Goal: Task Accomplishment & Management: Manage account settings

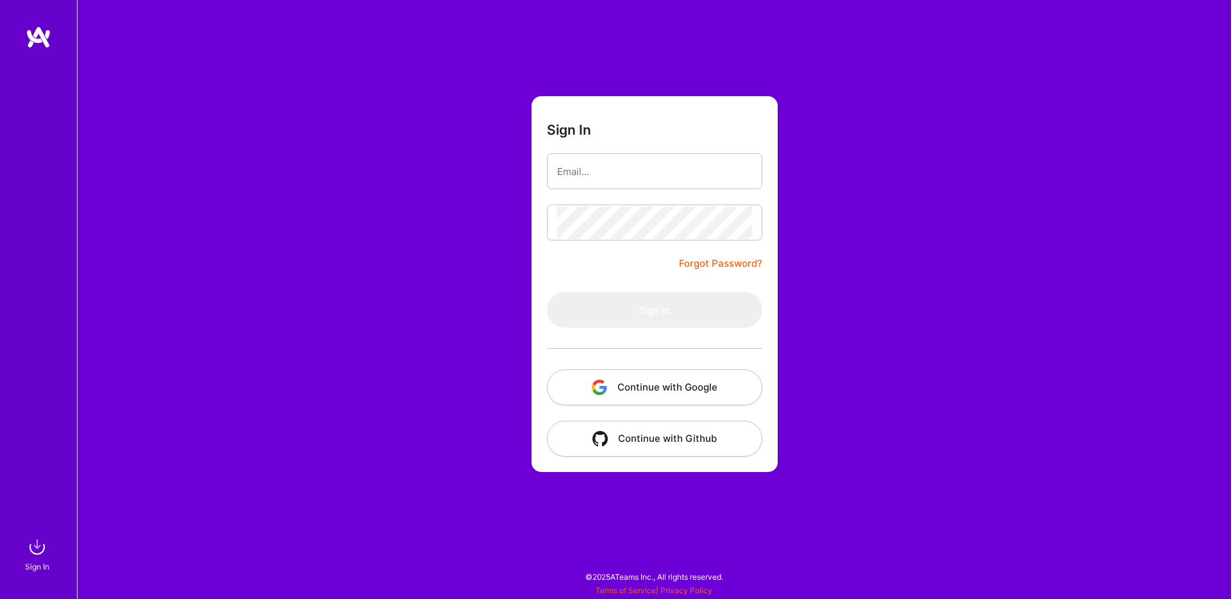
click at [624, 149] on form "Sign In Forgot Password? Sign In Continue with Google Continue with Github" at bounding box center [654, 284] width 246 height 376
click at [610, 175] on input "email" at bounding box center [654, 171] width 195 height 33
type input "[EMAIL_ADDRESS][DOMAIN_NAME]"
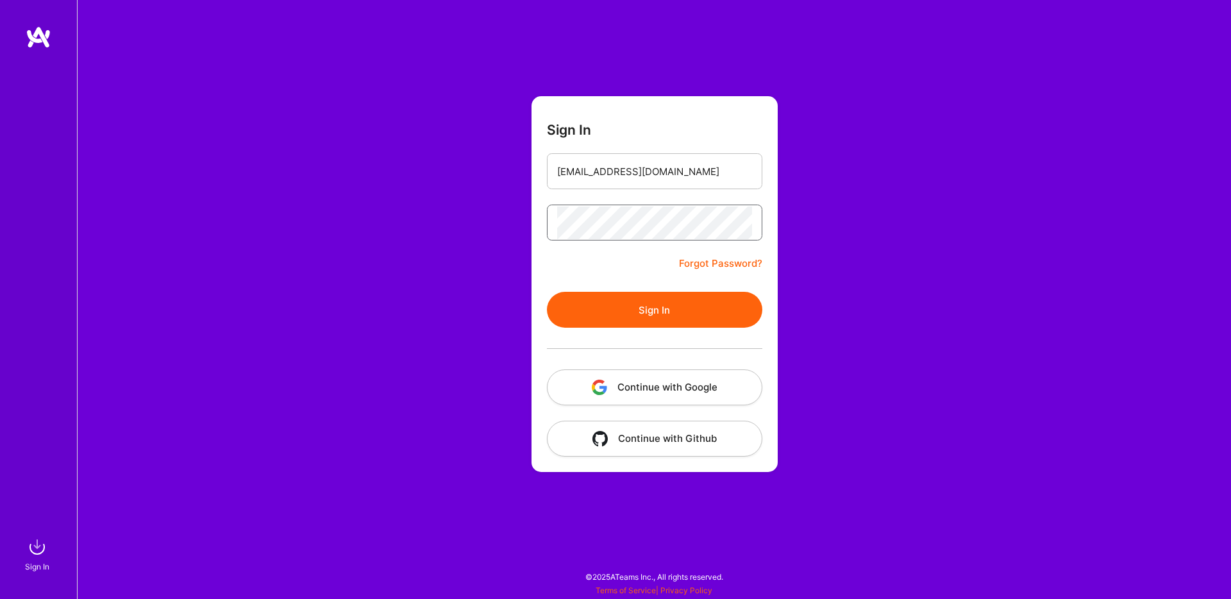
click at [547, 292] on button "Sign In" at bounding box center [654, 310] width 215 height 36
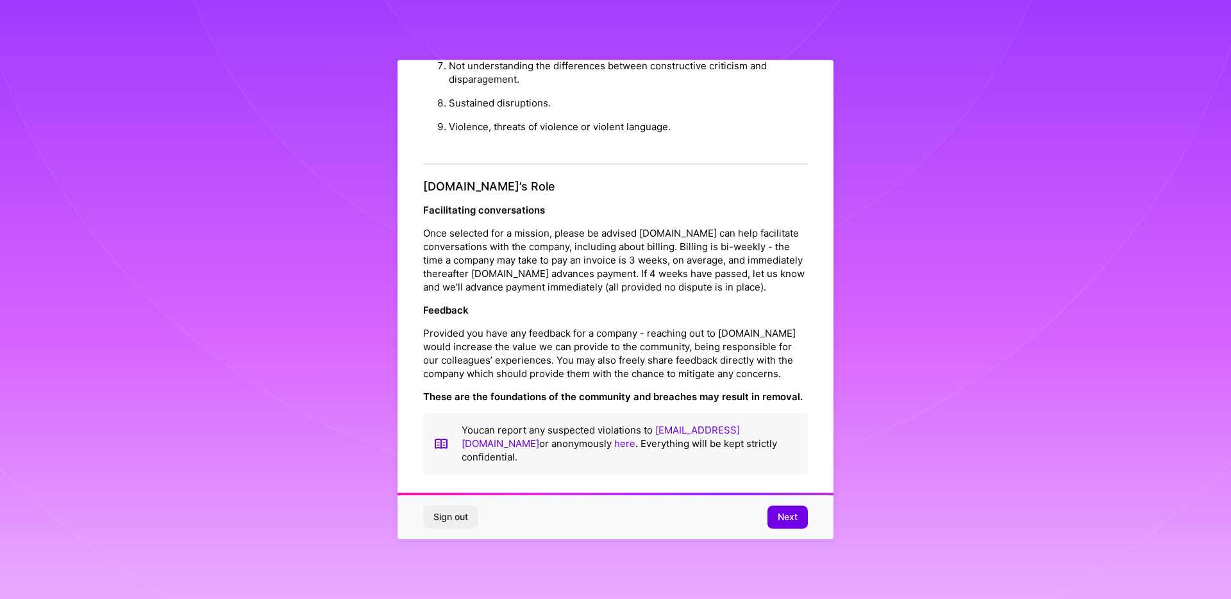
scroll to position [4, 0]
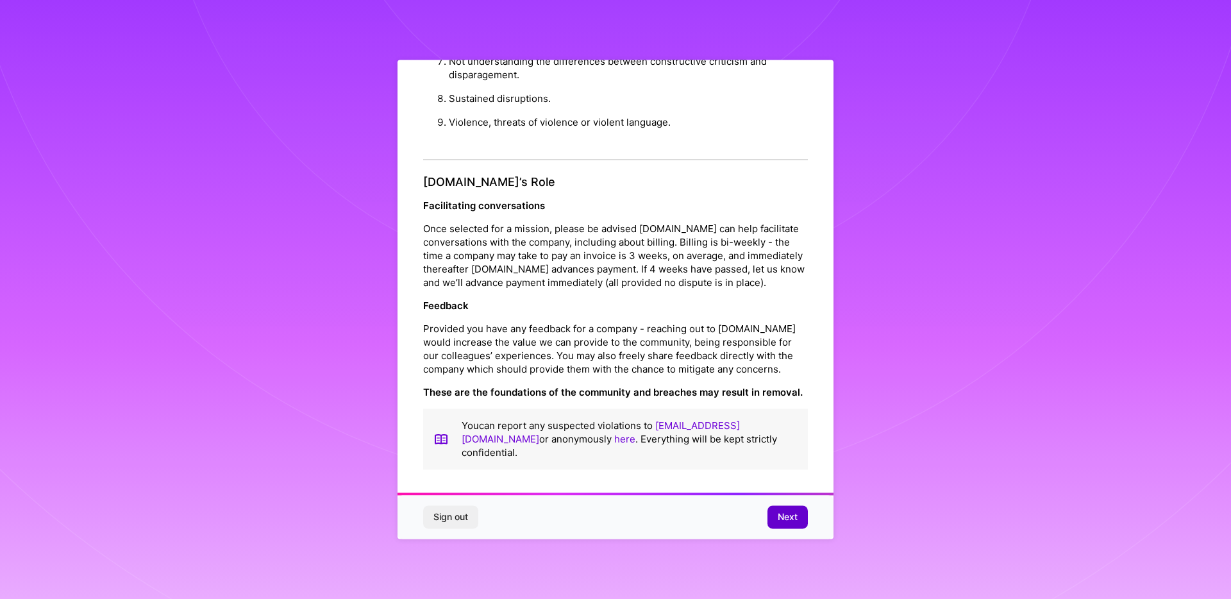
click at [788, 514] on span "Next" at bounding box center [788, 517] width 20 height 13
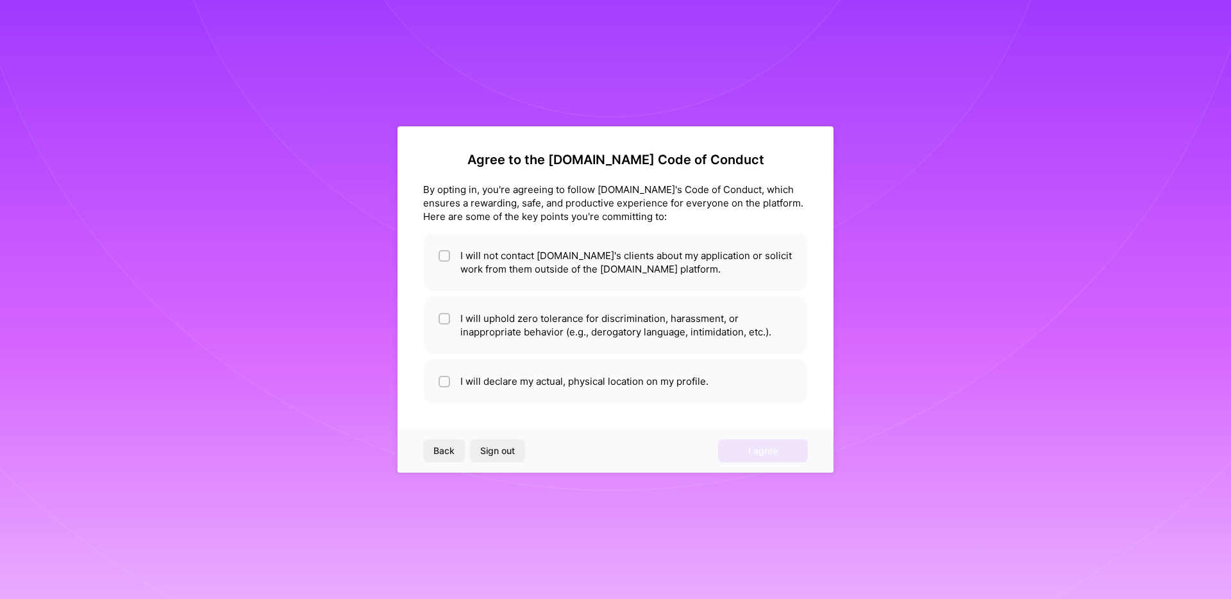
scroll to position [0, 0]
click at [501, 455] on span "Sign out" at bounding box center [497, 450] width 35 height 13
click at [499, 454] on span "Sign out" at bounding box center [497, 450] width 35 height 13
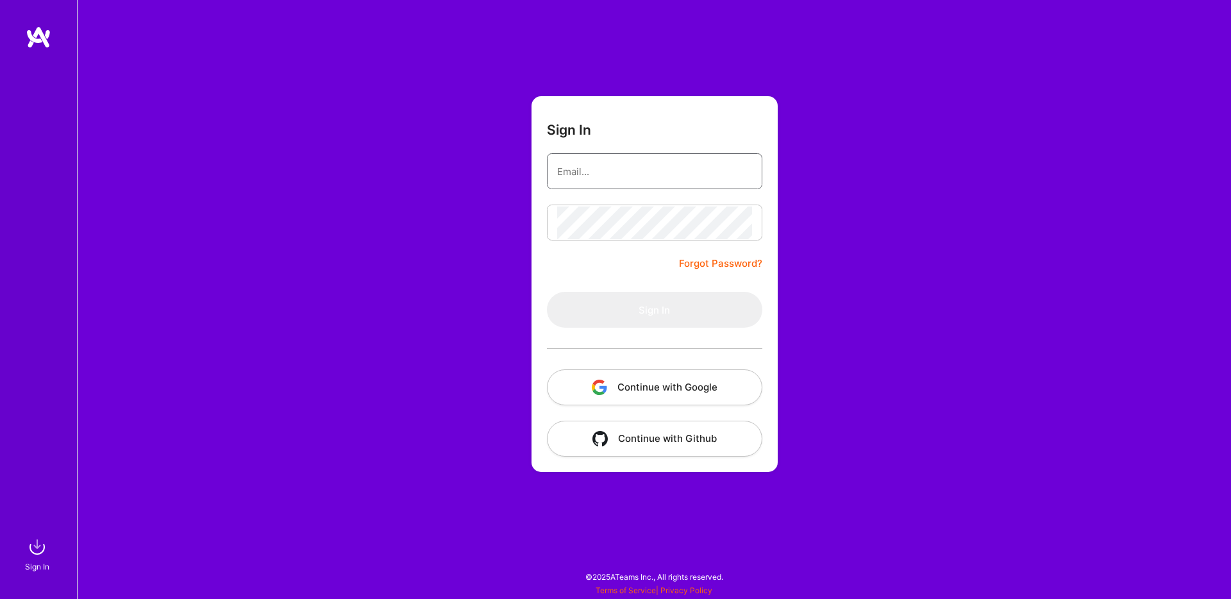
click at [605, 159] on input "email" at bounding box center [654, 171] width 195 height 33
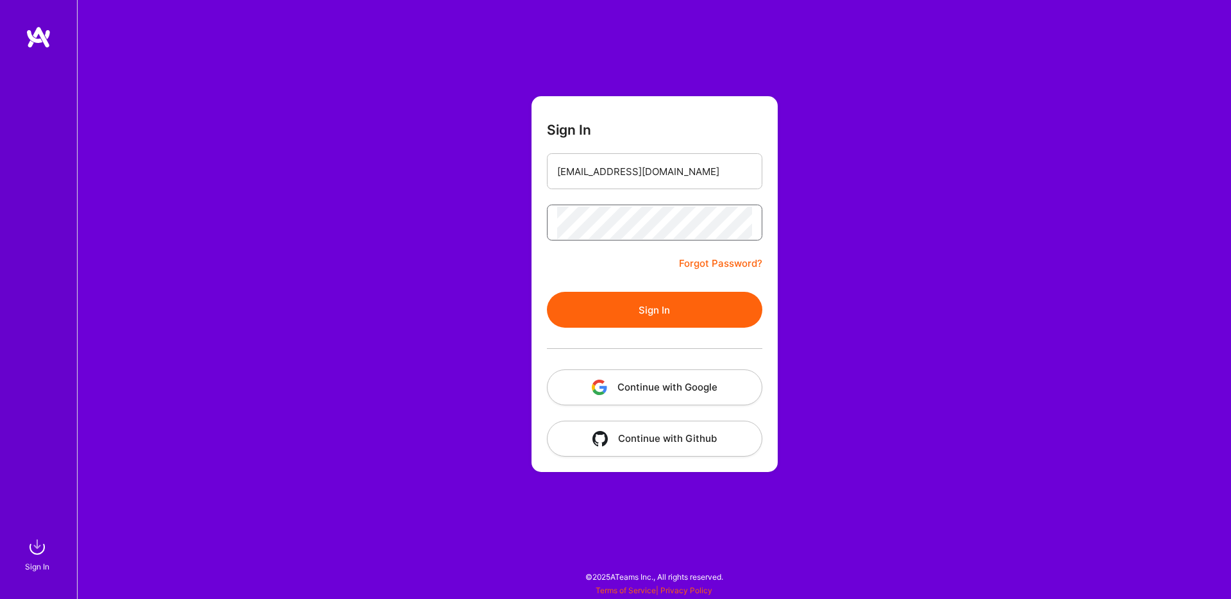
click at [547, 292] on button "Sign In" at bounding box center [654, 310] width 215 height 36
click at [625, 240] on div at bounding box center [654, 223] width 215 height 36
drag, startPoint x: 534, startPoint y: 167, endPoint x: 496, endPoint y: 160, distance: 38.4
click at [505, 162] on div "Sign In oi@andremartins.me Forgot Password? Sign In Continue with Google Contin…" at bounding box center [654, 299] width 1154 height 599
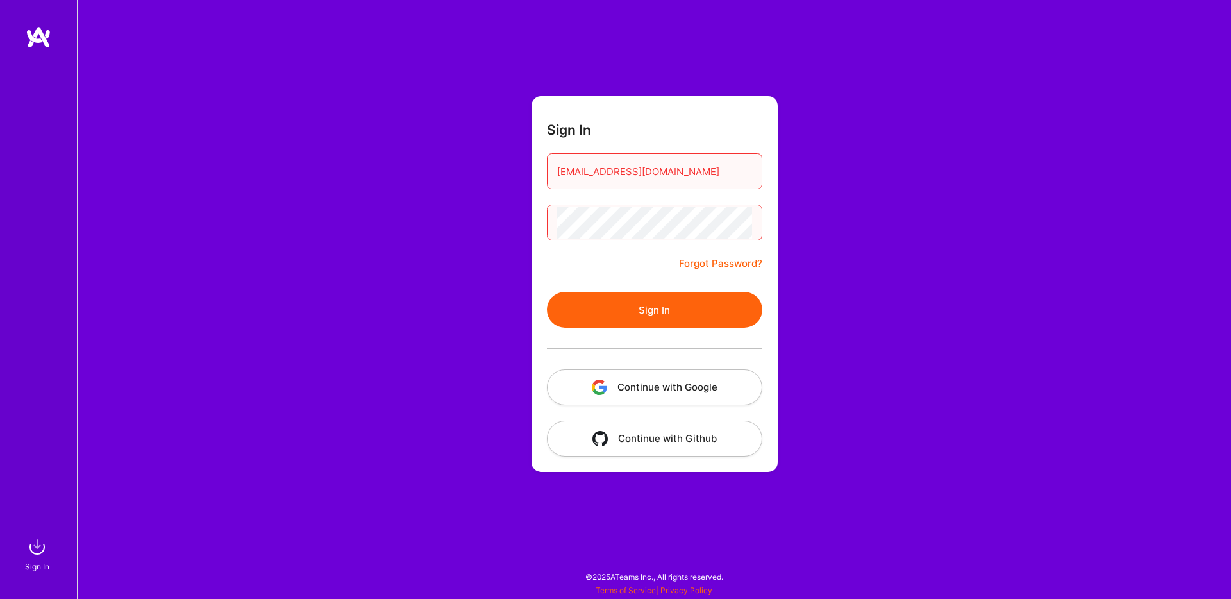
type input "hi@andremartins.me"
click at [547, 292] on button "Sign In" at bounding box center [654, 310] width 215 height 36
